Goal: Task Accomplishment & Management: Use online tool/utility

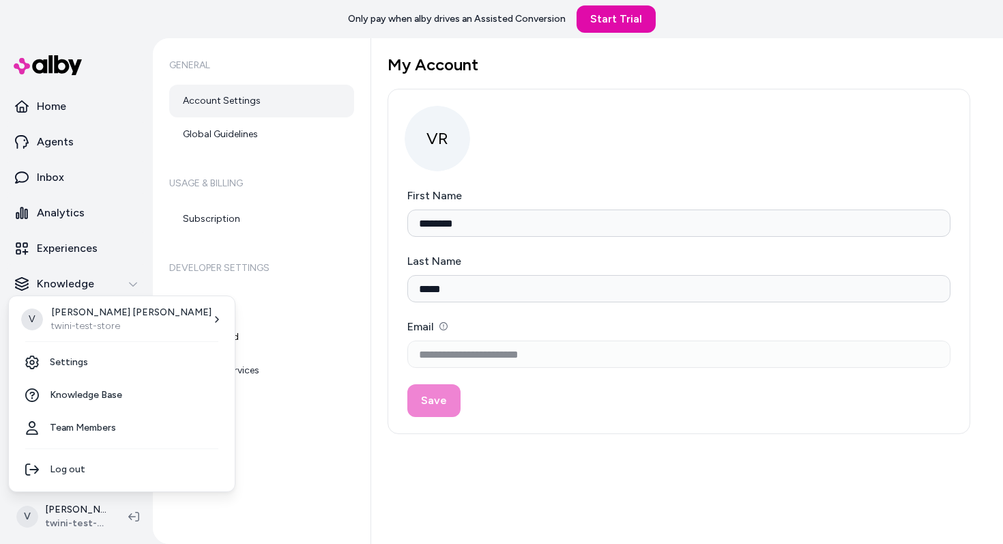
scroll to position [31, 0]
click at [158, 265] on html "**********" at bounding box center [501, 272] width 1003 height 544
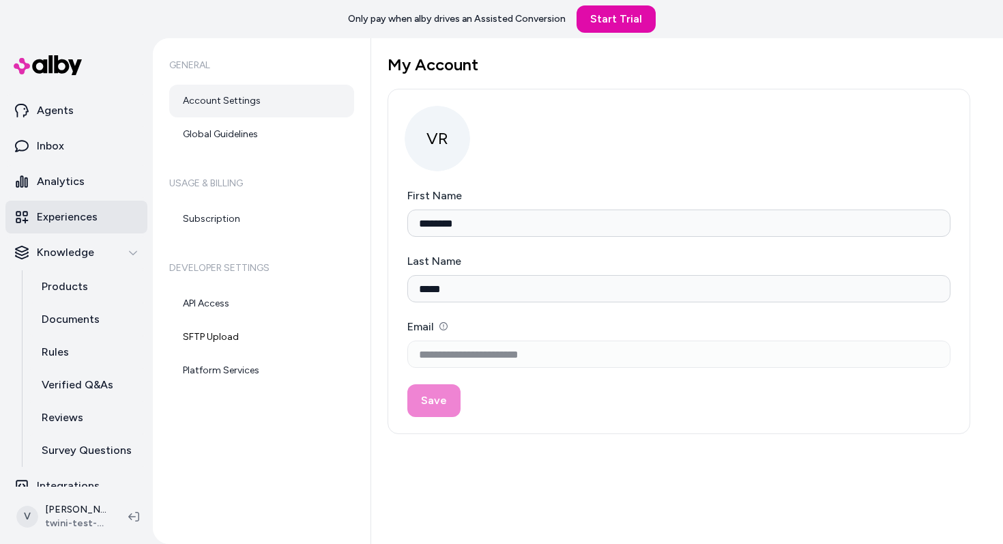
click at [101, 216] on link "Experiences" at bounding box center [76, 217] width 142 height 33
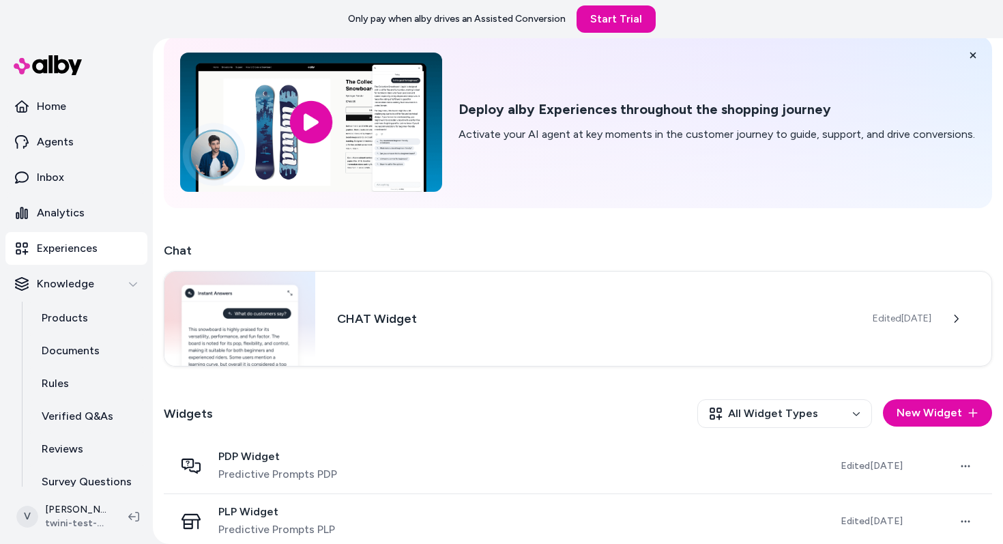
scroll to position [75, 0]
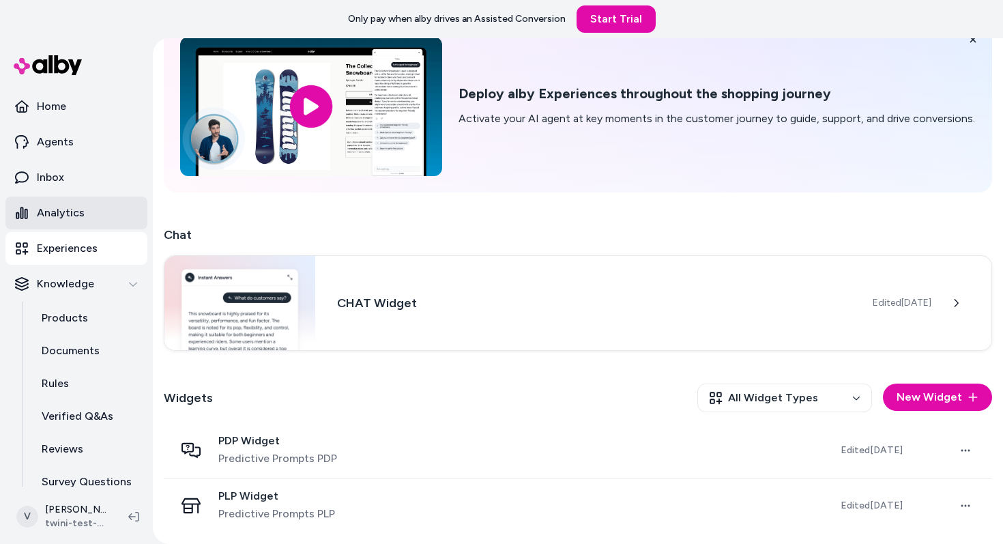
click at [67, 205] on p "Analytics" at bounding box center [61, 213] width 48 height 16
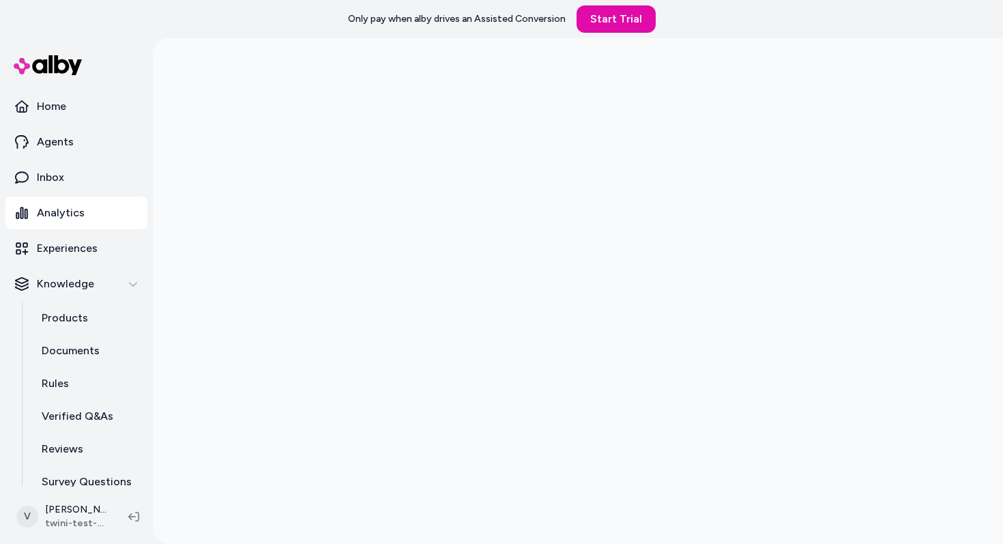
scroll to position [38, 0]
click at [83, 172] on link "Inbox" at bounding box center [76, 177] width 142 height 33
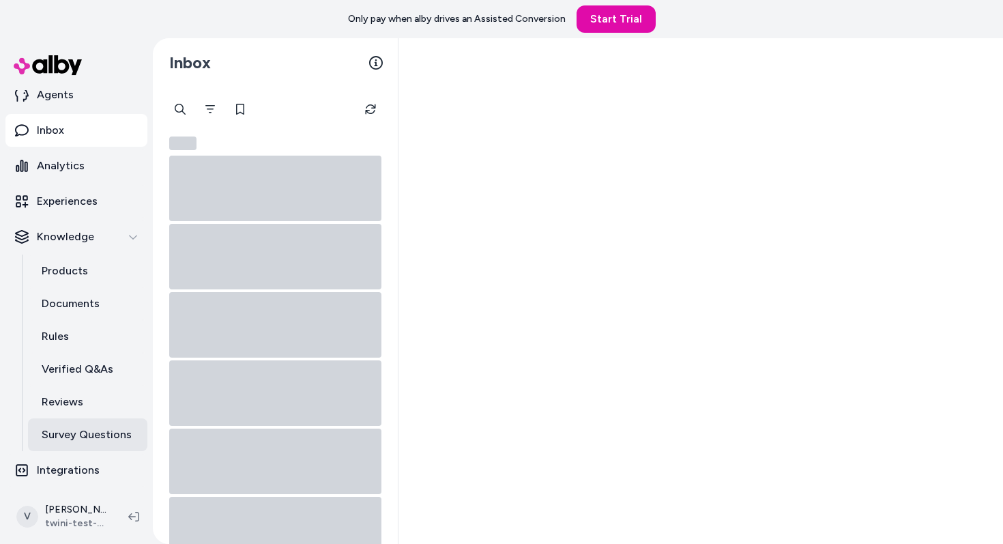
click at [93, 443] on link "Survey Questions" at bounding box center [87, 434] width 119 height 33
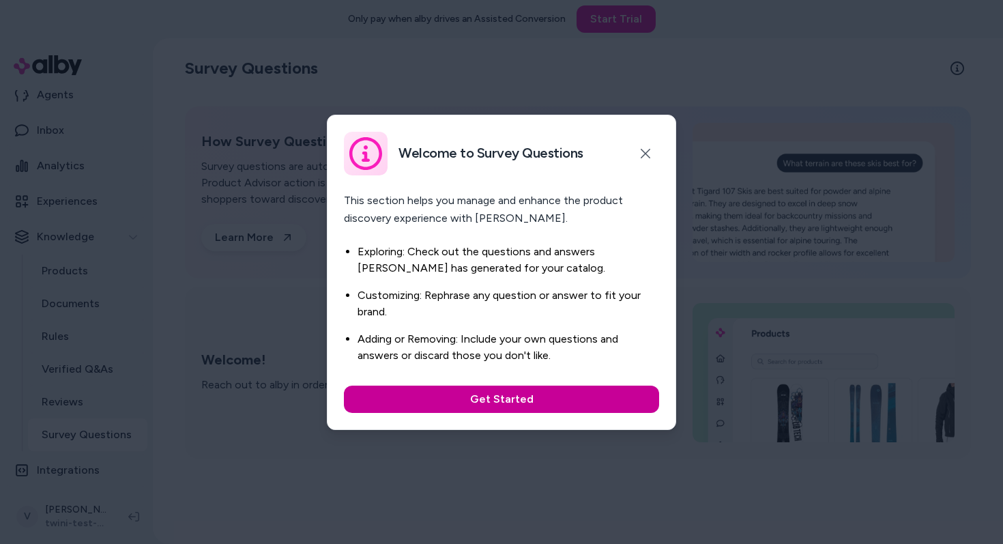
click at [506, 401] on button "Get Started" at bounding box center [501, 399] width 315 height 27
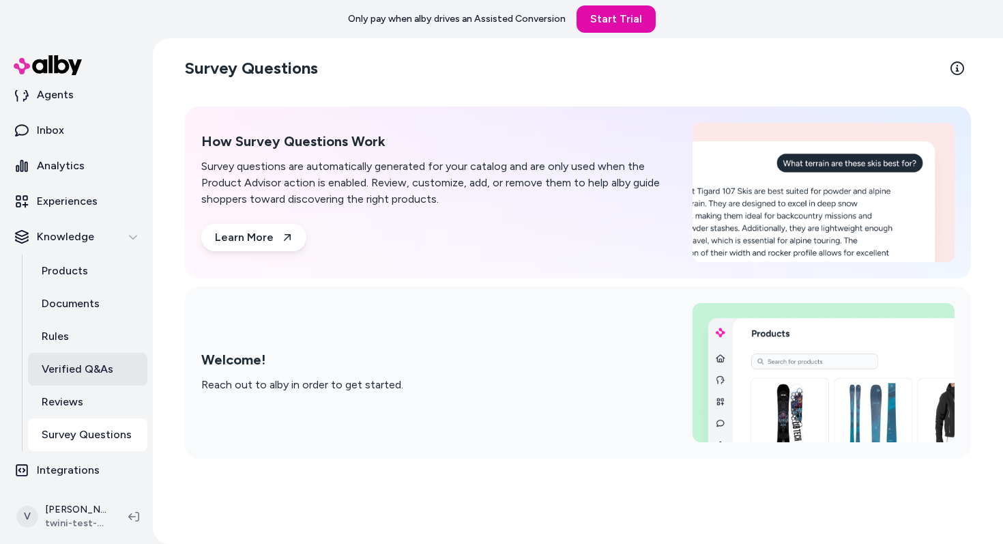
click at [106, 375] on p "Verified Q&As" at bounding box center [78, 369] width 72 height 16
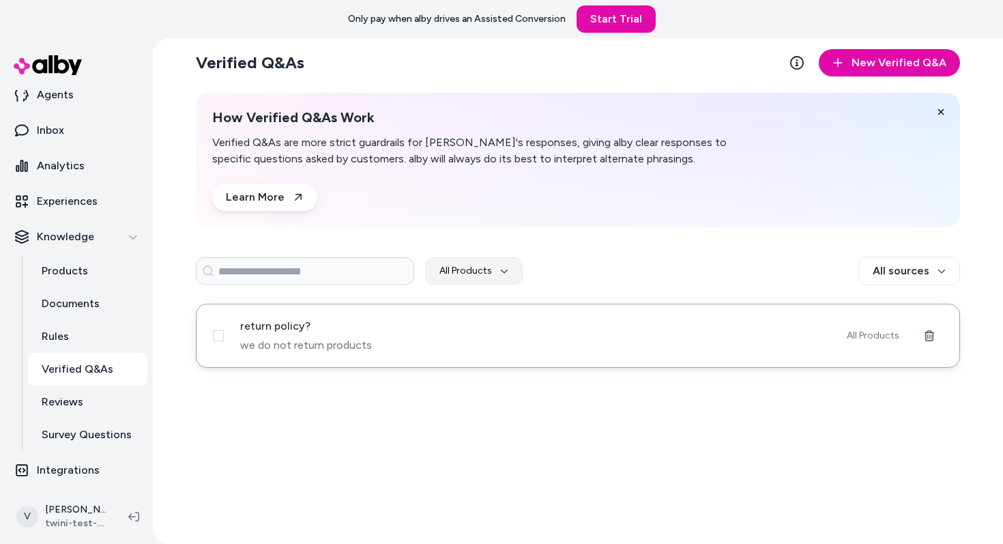
click at [401, 345] on span "we do not return products" at bounding box center [535, 345] width 590 height 16
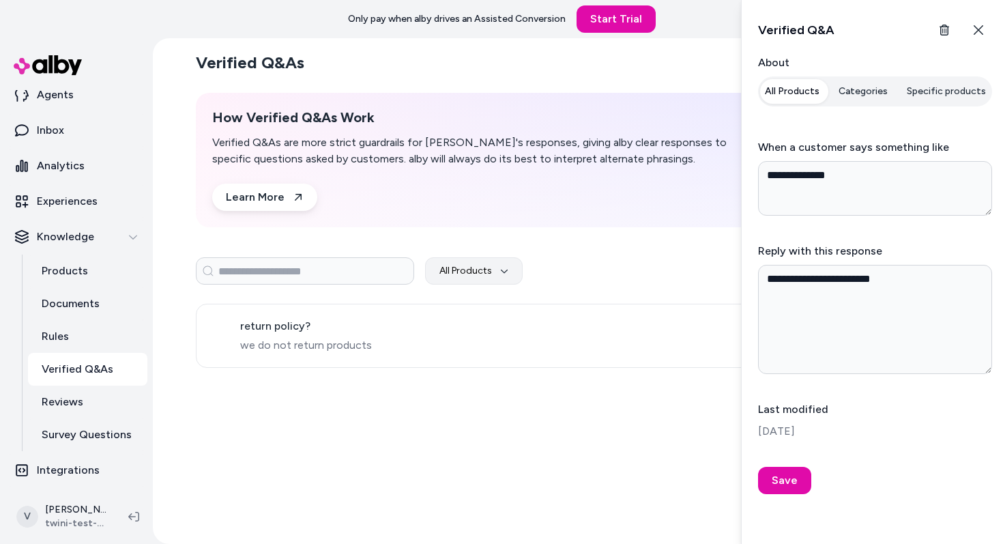
click at [871, 91] on button "Categories" at bounding box center [863, 91] width 66 height 25
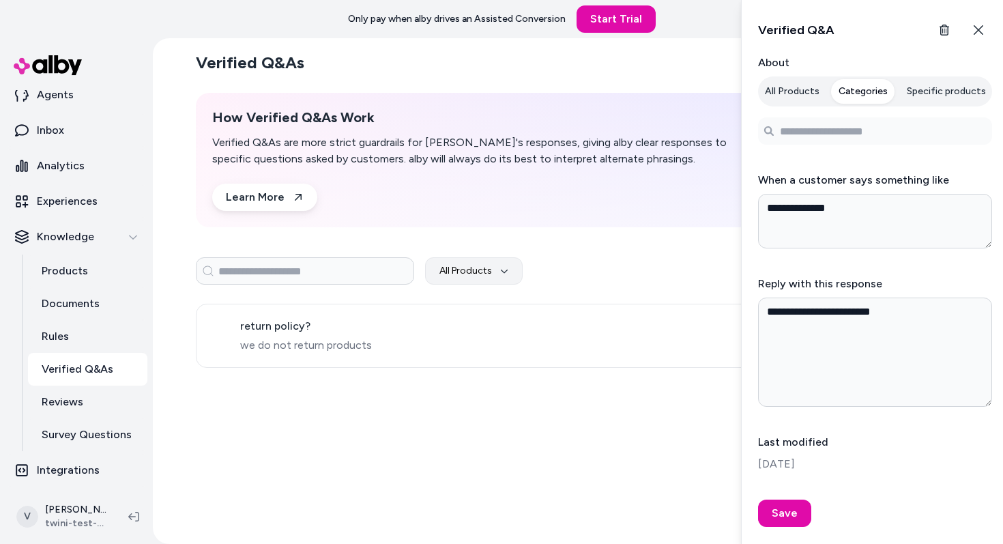
click at [811, 91] on button "All Products" at bounding box center [792, 91] width 71 height 25
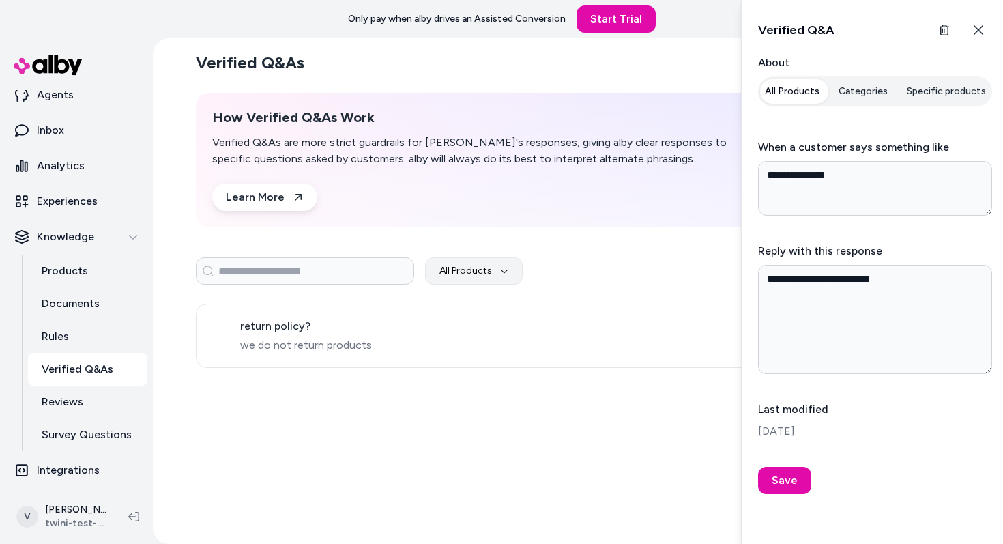
click at [857, 89] on button "Categories" at bounding box center [863, 91] width 66 height 25
click at [807, 91] on button "All Products" at bounding box center [792, 91] width 71 height 25
type textarea "*"
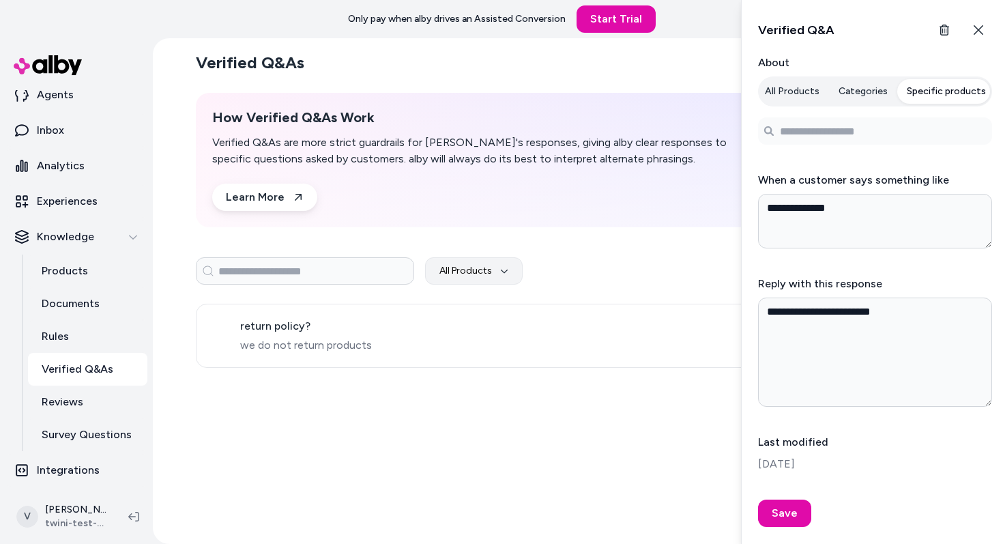
click at [931, 91] on button "Specific products" at bounding box center [947, 91] width 96 height 25
click at [886, 132] on input "Search products..." at bounding box center [875, 130] width 234 height 27
type input "*"
type input "****"
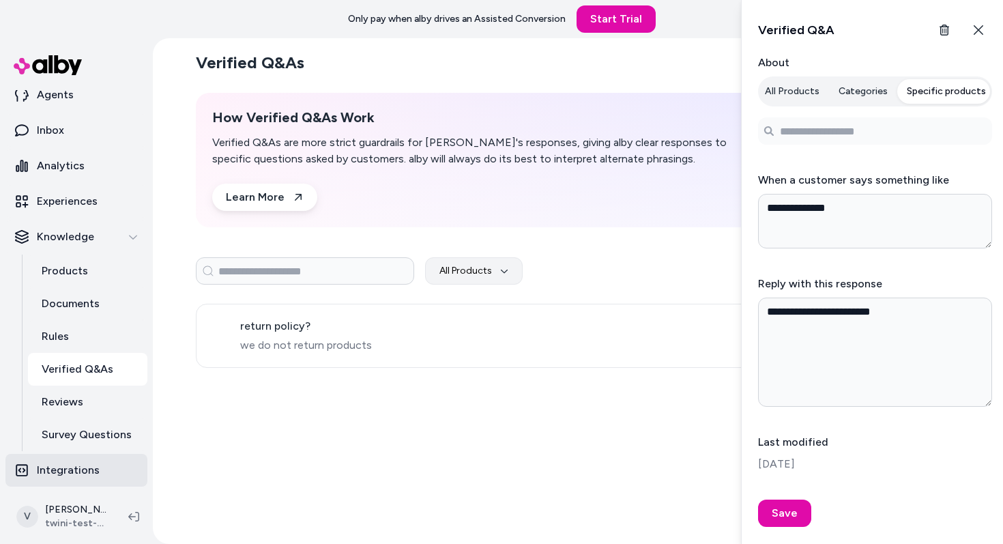
type textarea "*"
click at [76, 472] on p "Integrations" at bounding box center [68, 470] width 63 height 16
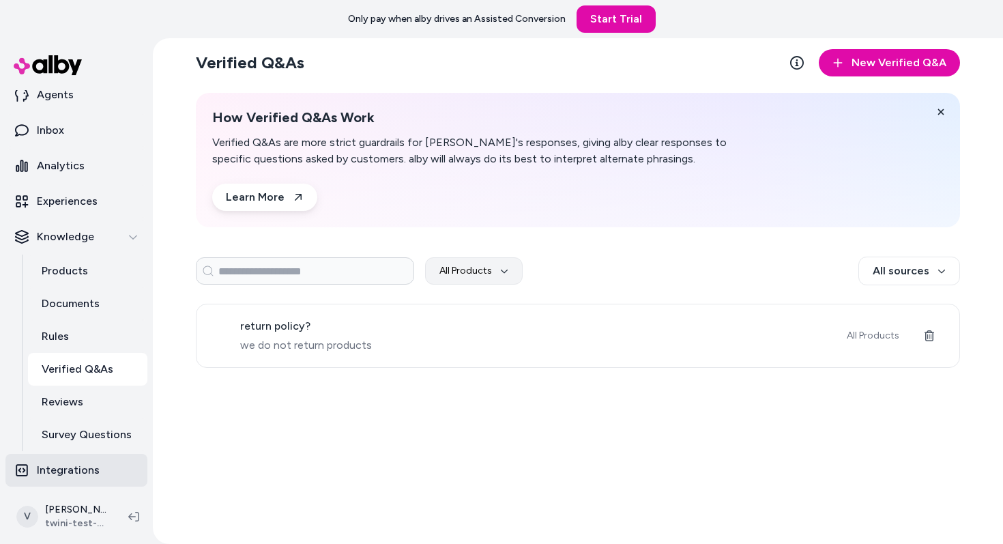
click at [76, 472] on p "Integrations" at bounding box center [68, 470] width 63 height 16
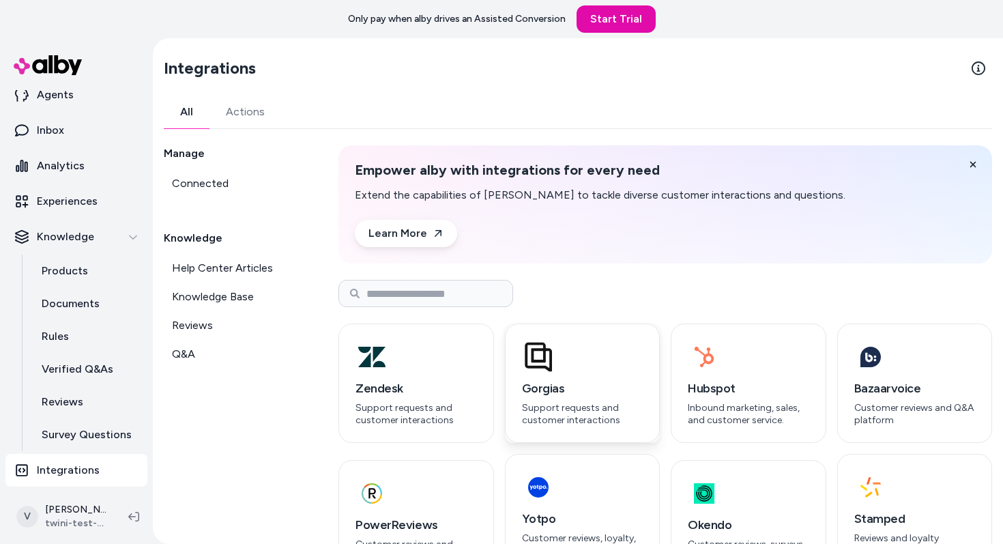
click at [584, 370] on div "button" at bounding box center [582, 357] width 121 height 33
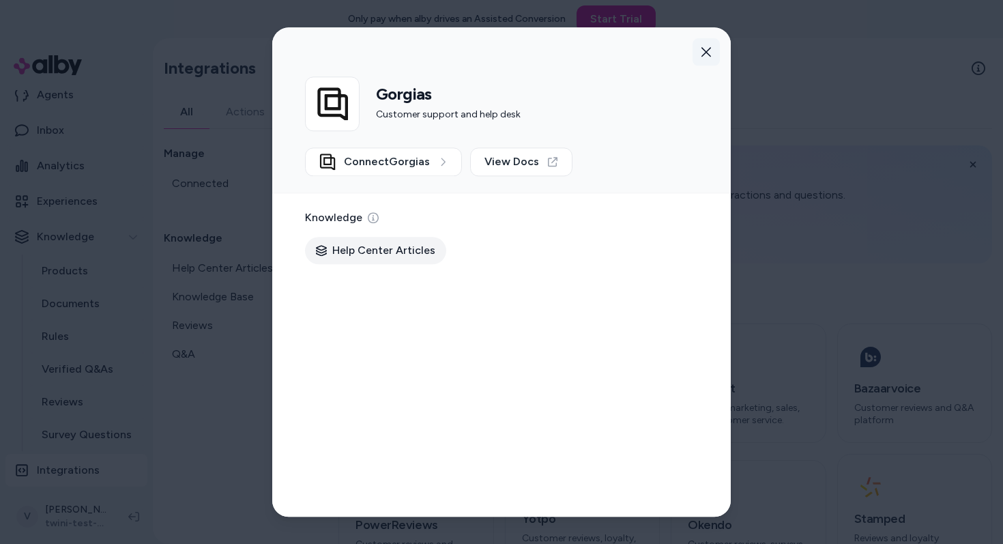
click at [707, 46] on icon "button" at bounding box center [706, 51] width 11 height 11
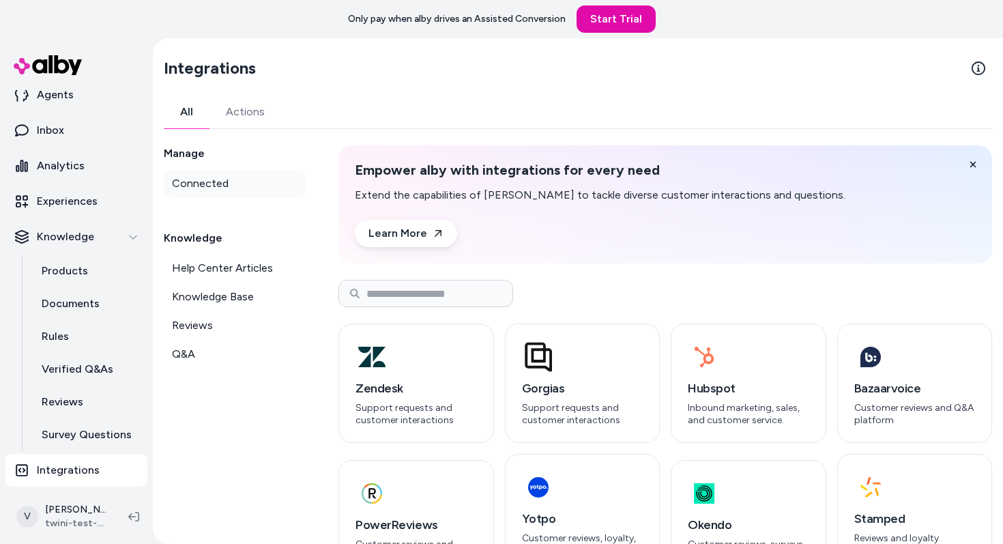
click at [238, 178] on link "Connected" at bounding box center [235, 183] width 142 height 27
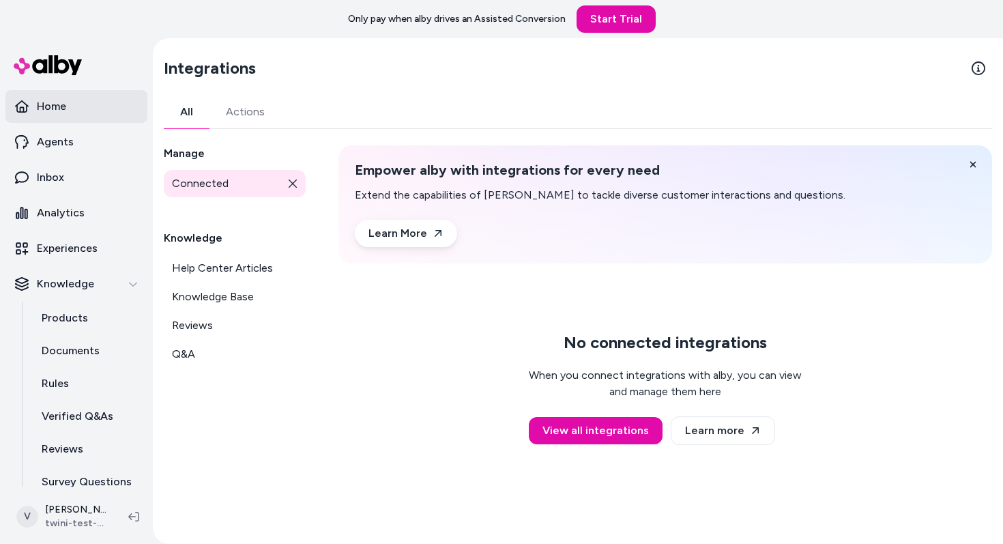
click at [59, 111] on p "Home" at bounding box center [51, 106] width 29 height 16
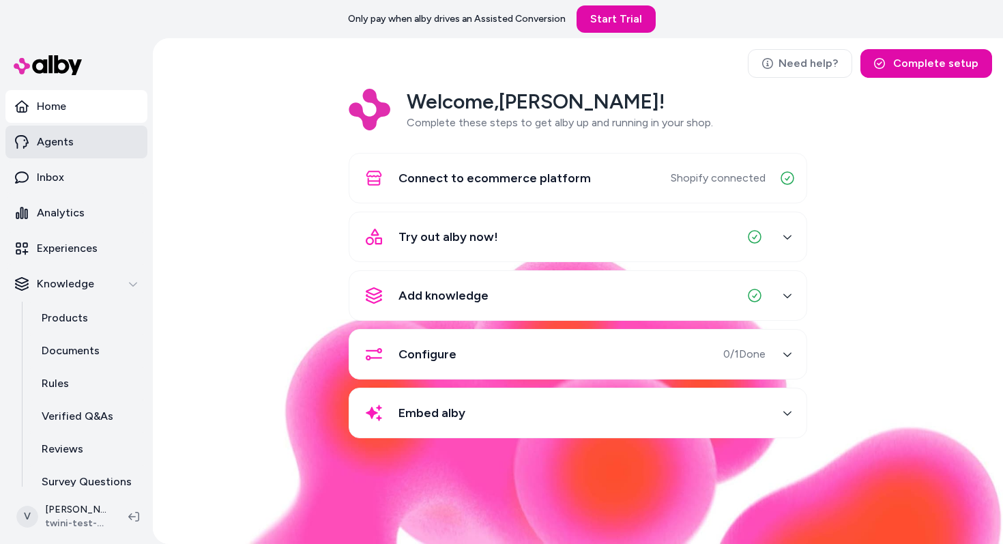
click at [75, 143] on link "Agents" at bounding box center [76, 142] width 142 height 33
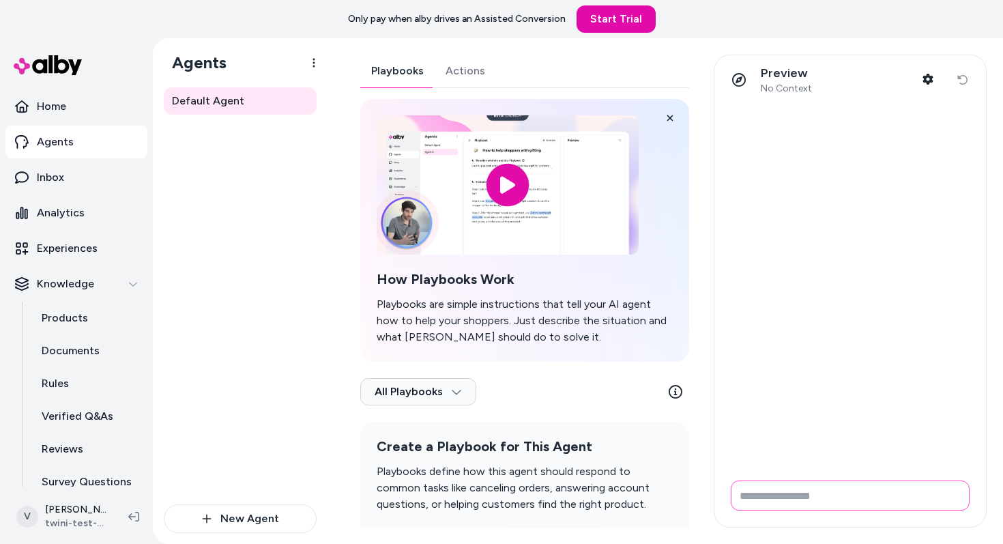
click at [802, 499] on input "Write your prompt here" at bounding box center [850, 495] width 239 height 30
type input "*****"
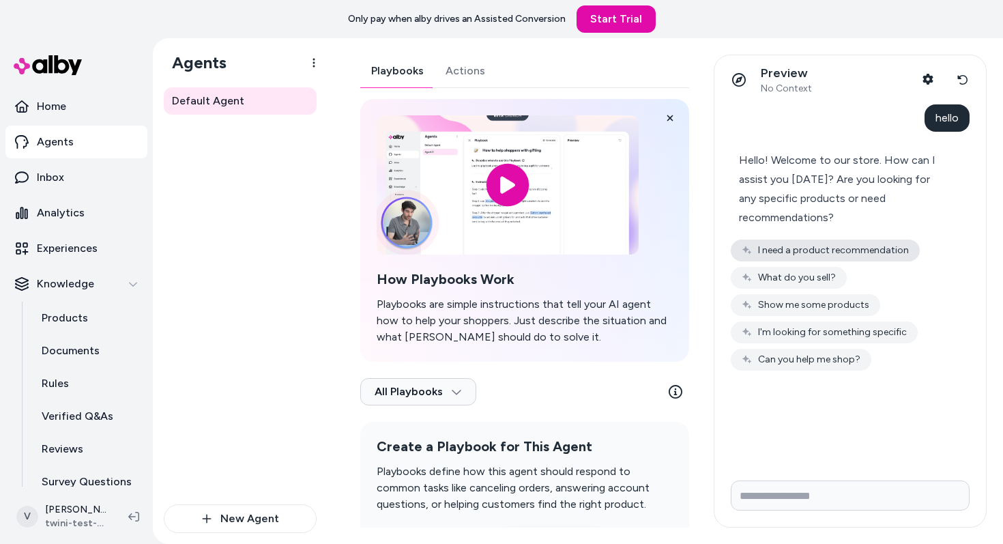
click at [841, 257] on button "I need a product recommendation" at bounding box center [825, 251] width 189 height 22
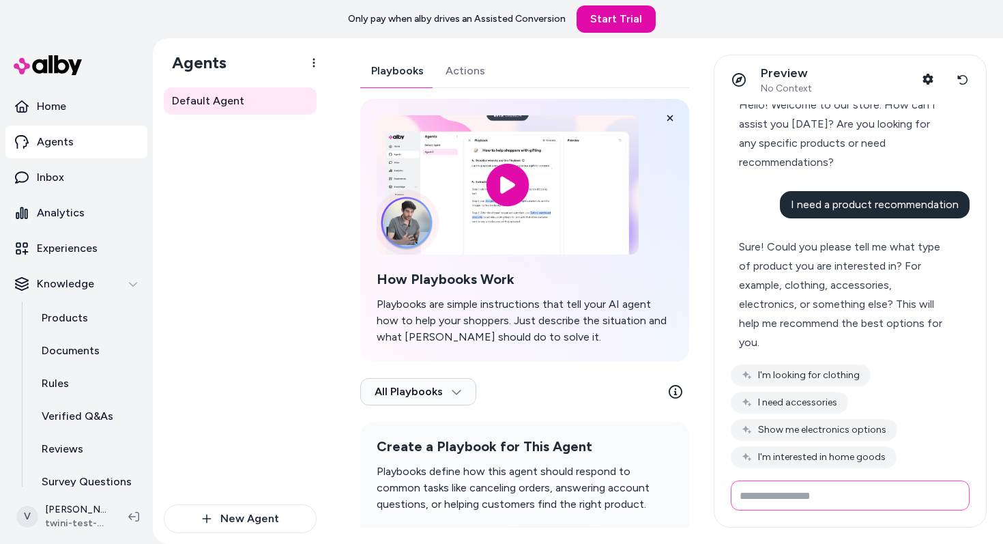
scroll to position [78, 0]
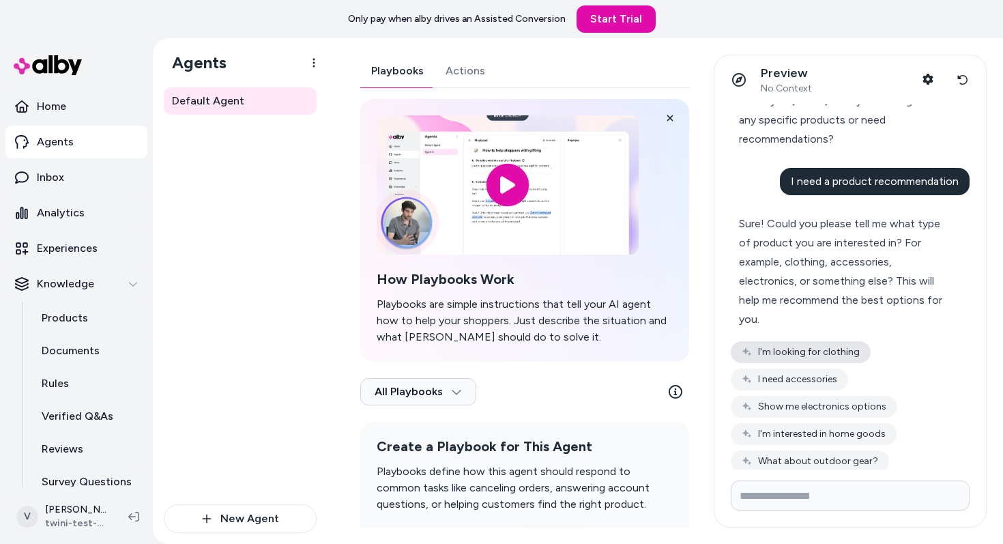
click at [848, 341] on button "I'm looking for clothing" at bounding box center [801, 352] width 140 height 22
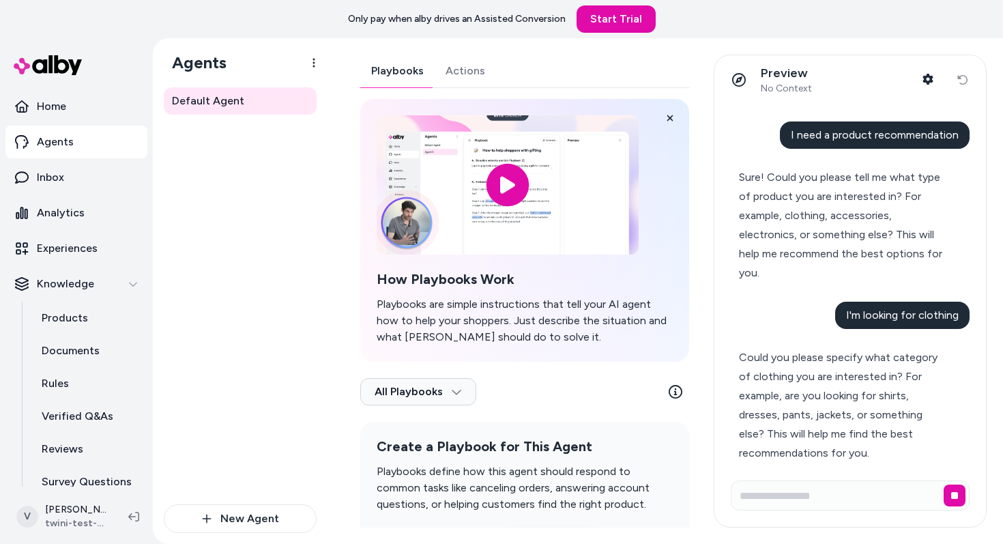
scroll to position [124, 0]
